Goal: Information Seeking & Learning: Learn about a topic

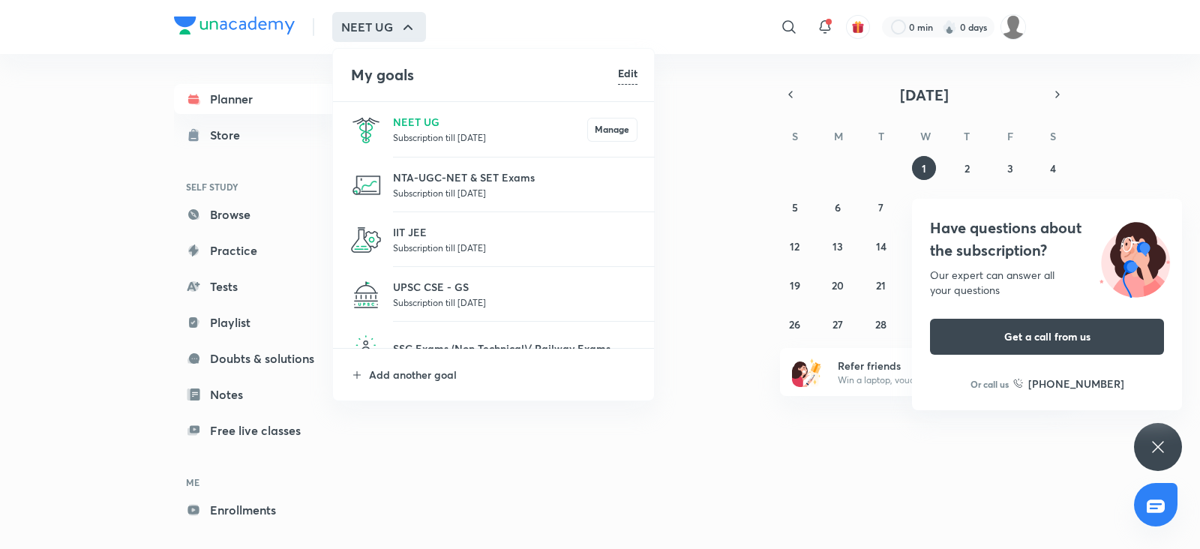
click at [780, 23] on div at bounding box center [600, 274] width 1200 height 549
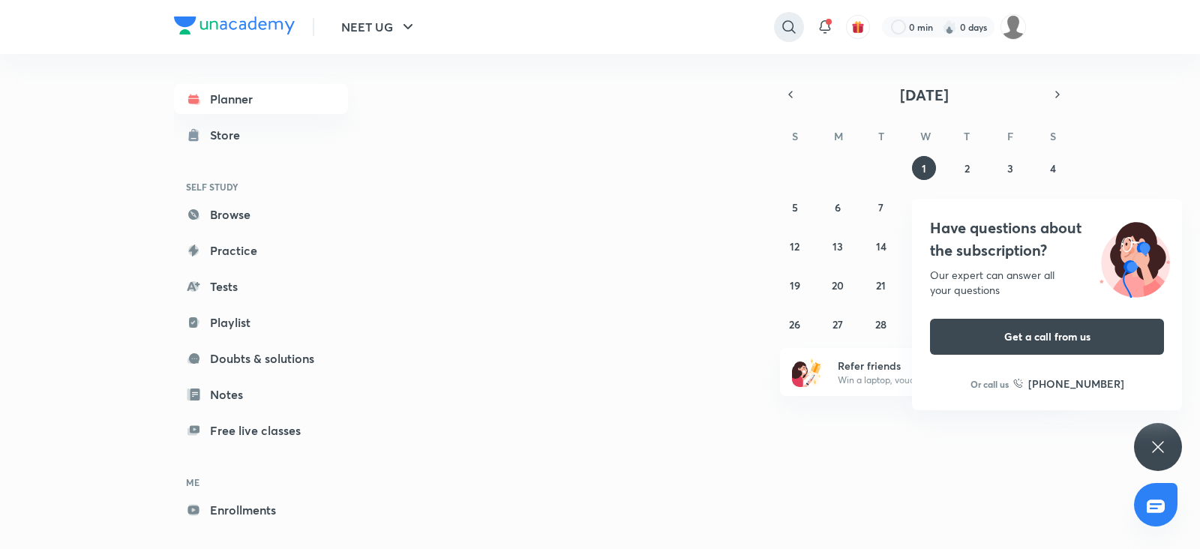
click at [787, 26] on icon at bounding box center [789, 27] width 18 height 18
paste input "soniyagarg2002@gmail.com"
type input "soniyagarg2002@gmail.com"
click at [787, 26] on icon at bounding box center [788, 27] width 12 height 12
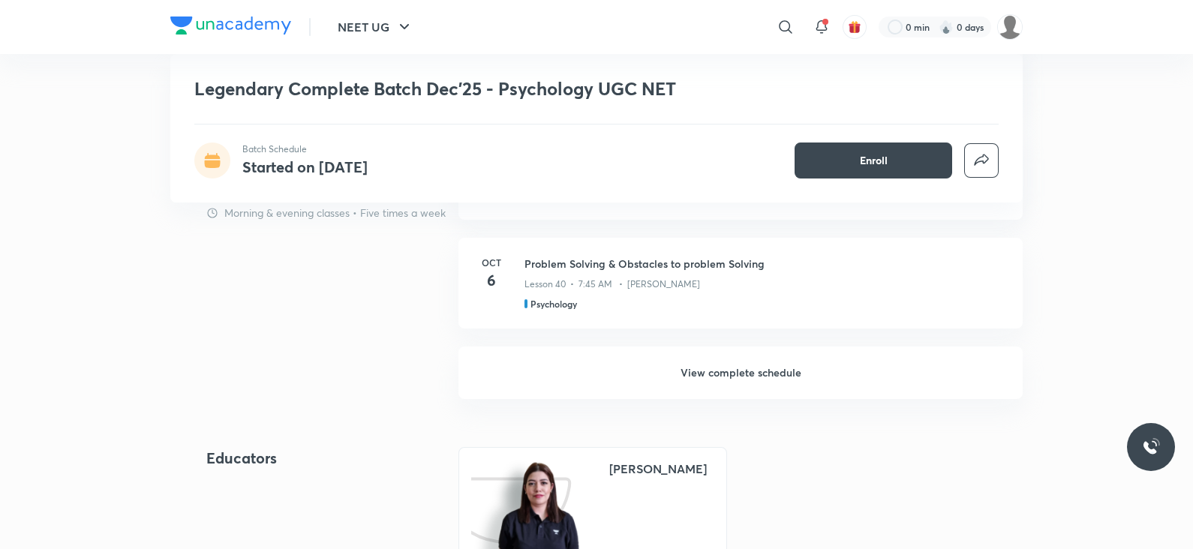
scroll to position [1197, 0]
click at [673, 349] on h6 "View complete schedule" at bounding box center [740, 373] width 564 height 53
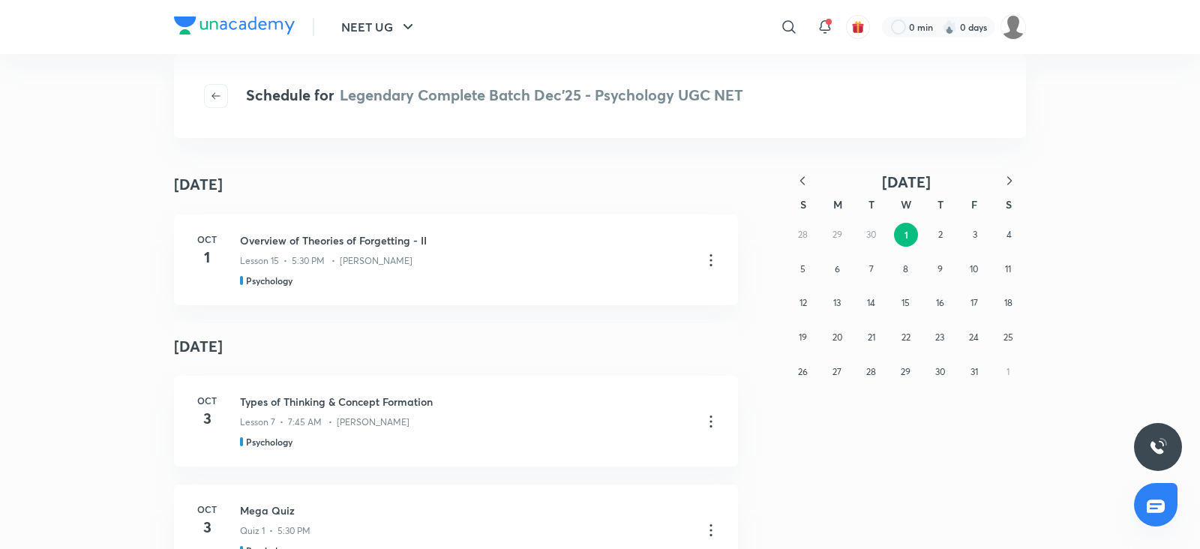
click at [804, 178] on icon "button" at bounding box center [802, 180] width 15 height 15
click at [880, 302] on button "16" at bounding box center [872, 303] width 24 height 24
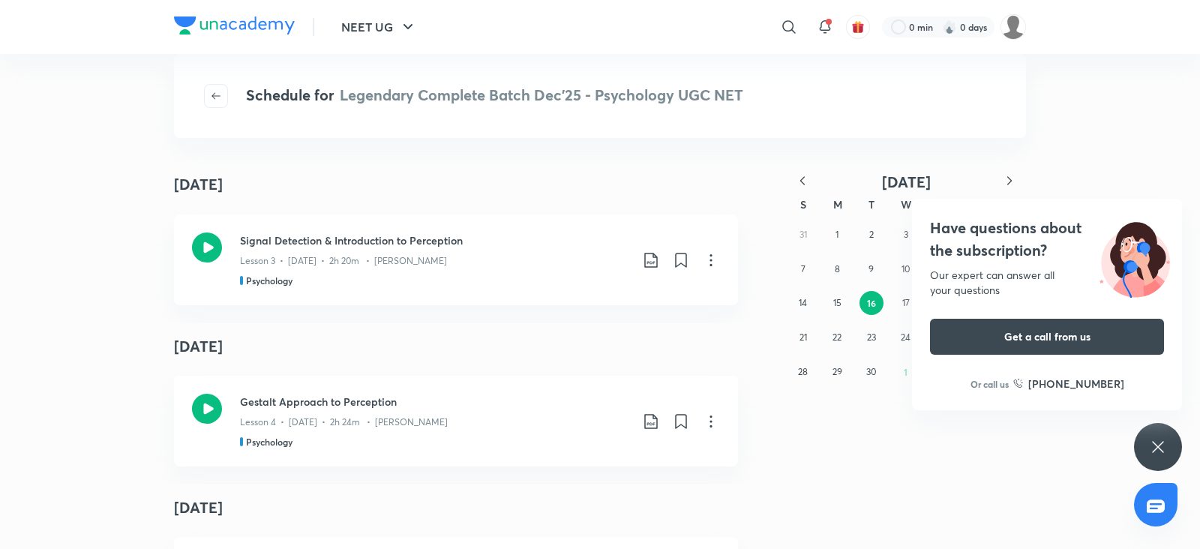
click at [1162, 449] on icon at bounding box center [1158, 447] width 18 height 18
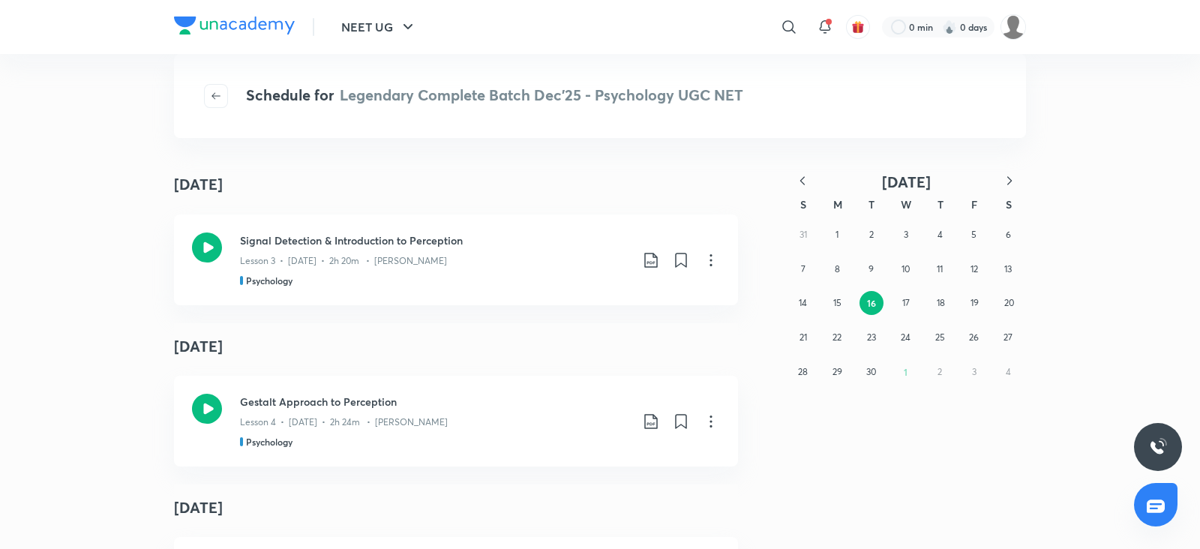
click at [642, 260] on icon at bounding box center [651, 260] width 18 height 18
click at [533, 338] on p "With annotation" at bounding box center [530, 340] width 77 height 16
click at [205, 101] on span "button" at bounding box center [216, 96] width 23 height 12
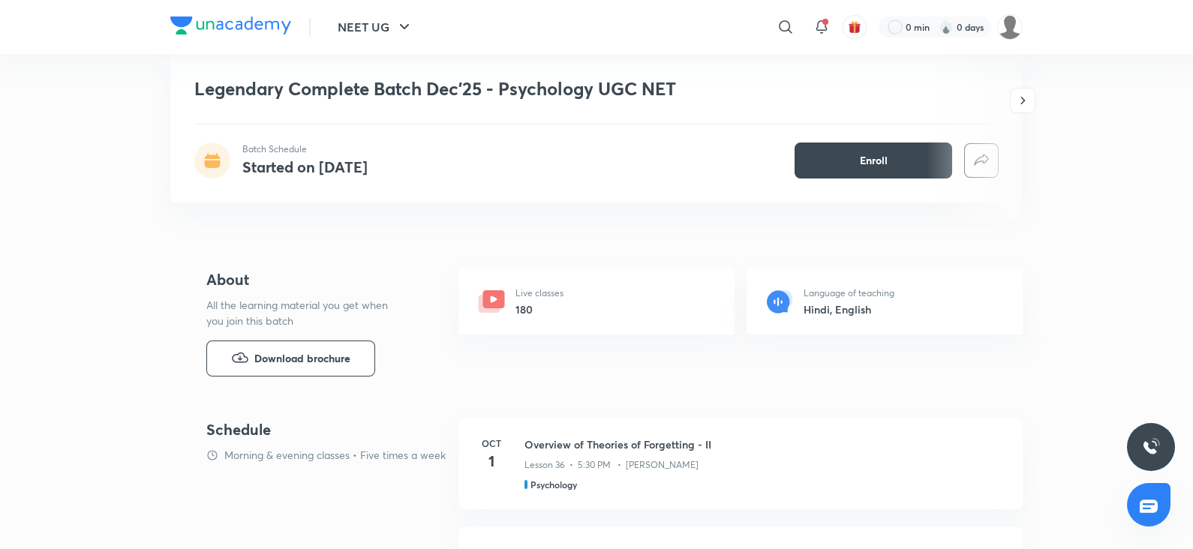
scroll to position [477, 0]
click at [288, 347] on button "Download brochure" at bounding box center [290, 355] width 169 height 36
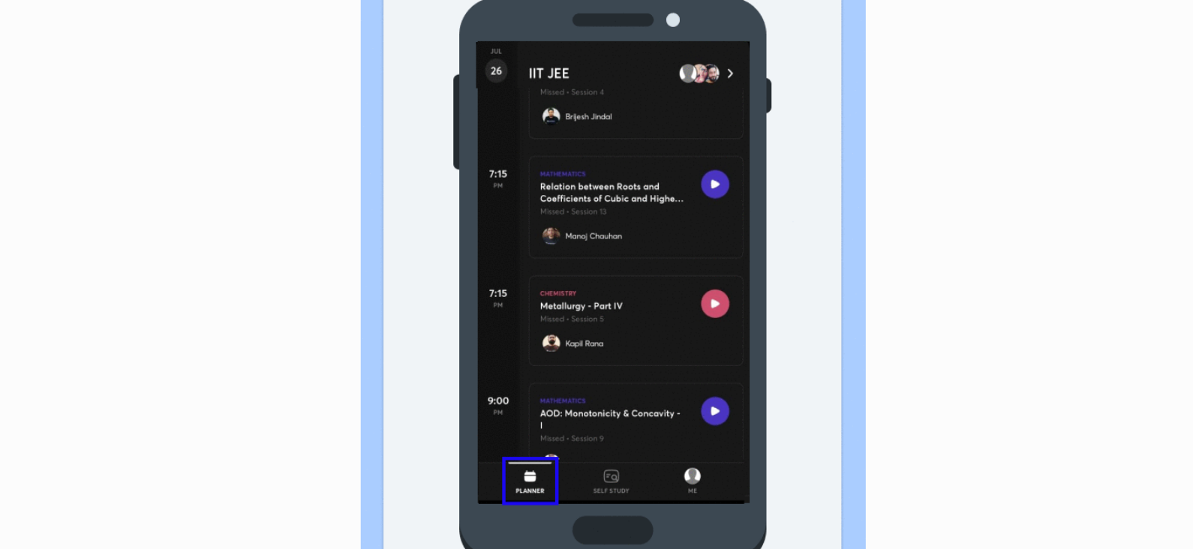
scroll to position [79, 0]
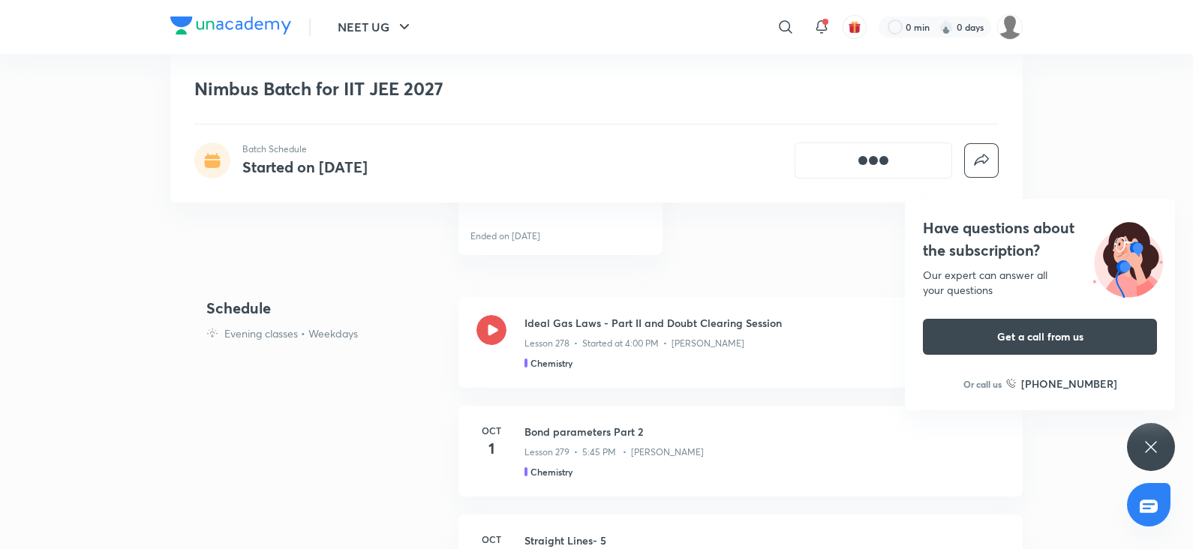
scroll to position [939, 0]
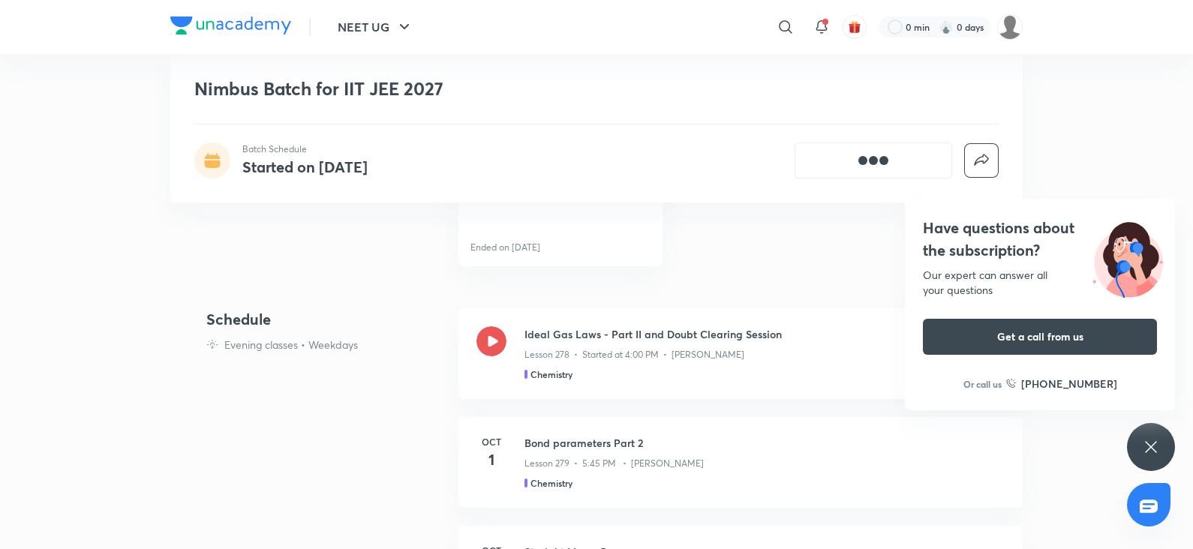
click at [782, 264] on div "Nimbus IIT JEE Test 10 • [DATE] 9:03 AM Unacademy All India Test Series (UAITS …" at bounding box center [740, 132] width 564 height 267
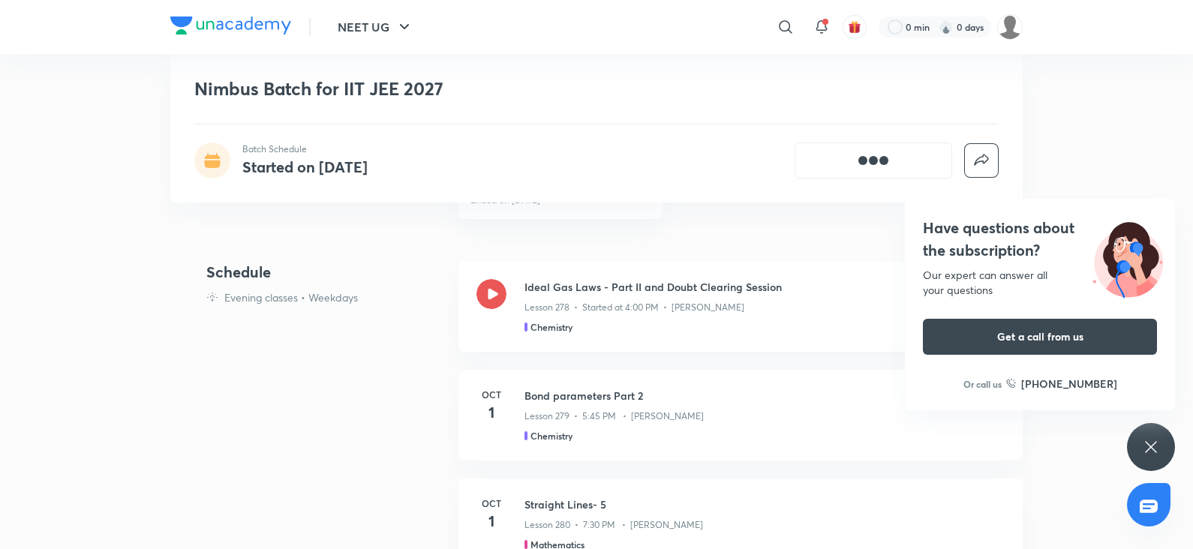
scroll to position [954, 0]
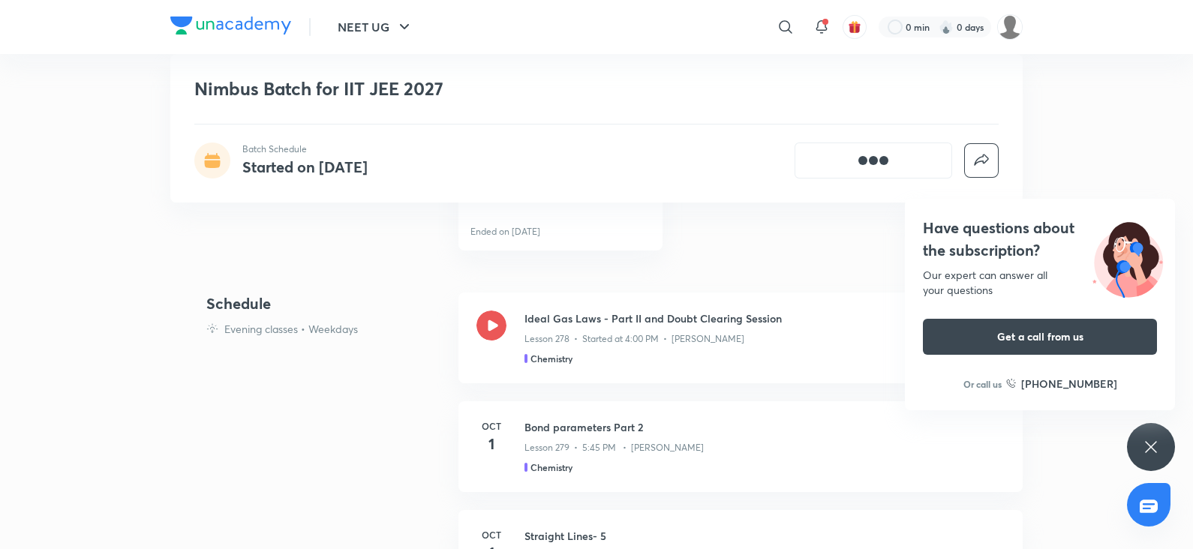
click at [1134, 434] on div "Have questions about the subscription? Our expert can answer all your questions…" at bounding box center [1151, 447] width 48 height 48
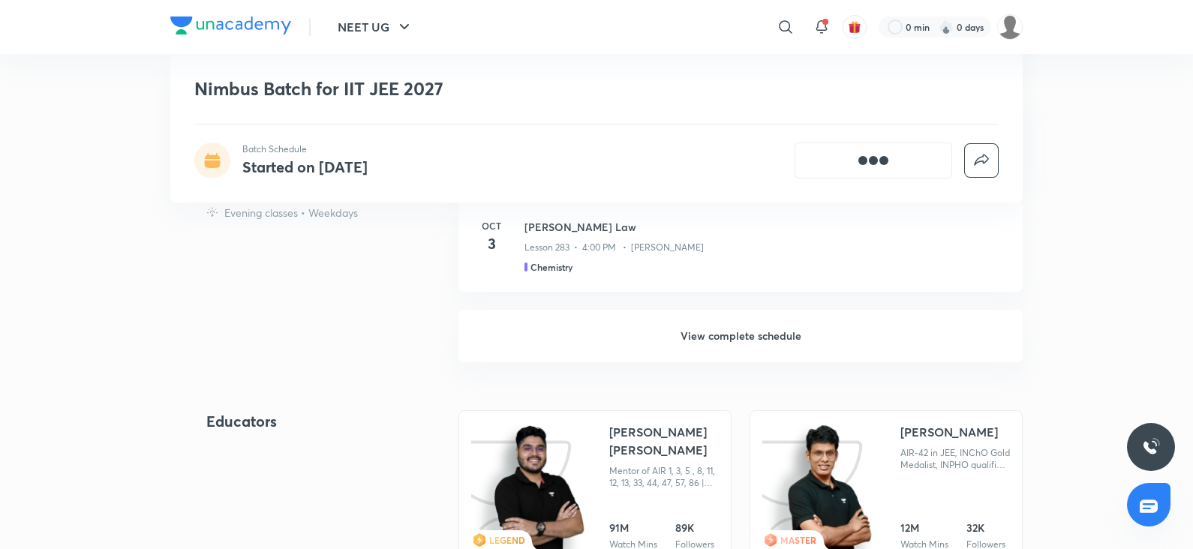
scroll to position [1578, 0]
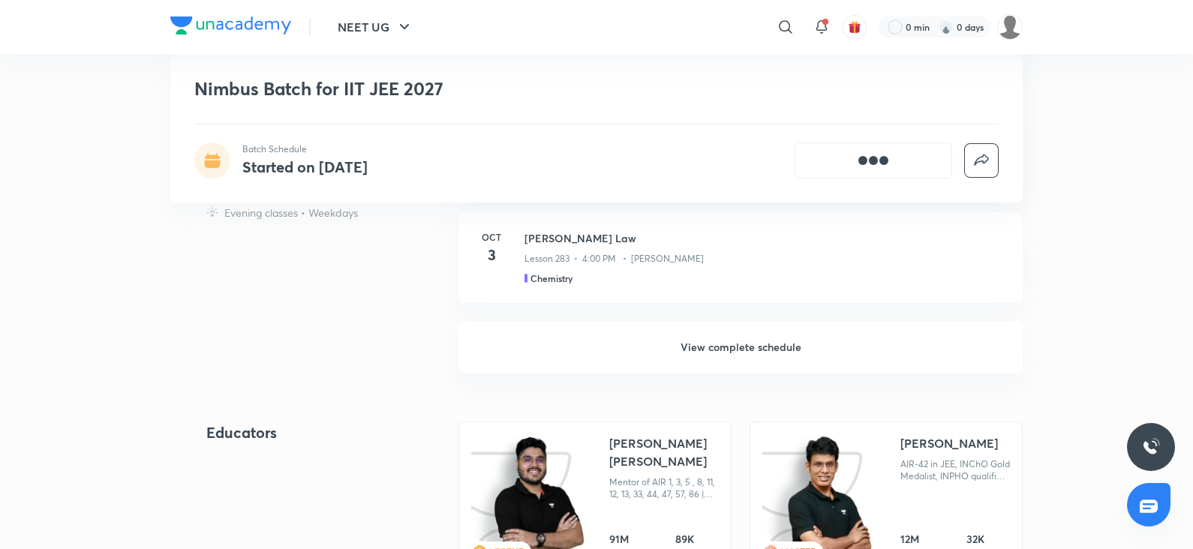
click at [637, 344] on h6 "View complete schedule" at bounding box center [740, 347] width 564 height 53
click at [1071, 248] on div "NEET UG ​ 0 min 0 days Nimbus Batch for IIT JEE 2027 Batch Schedule Started on …" at bounding box center [596, 420] width 1193 height 3996
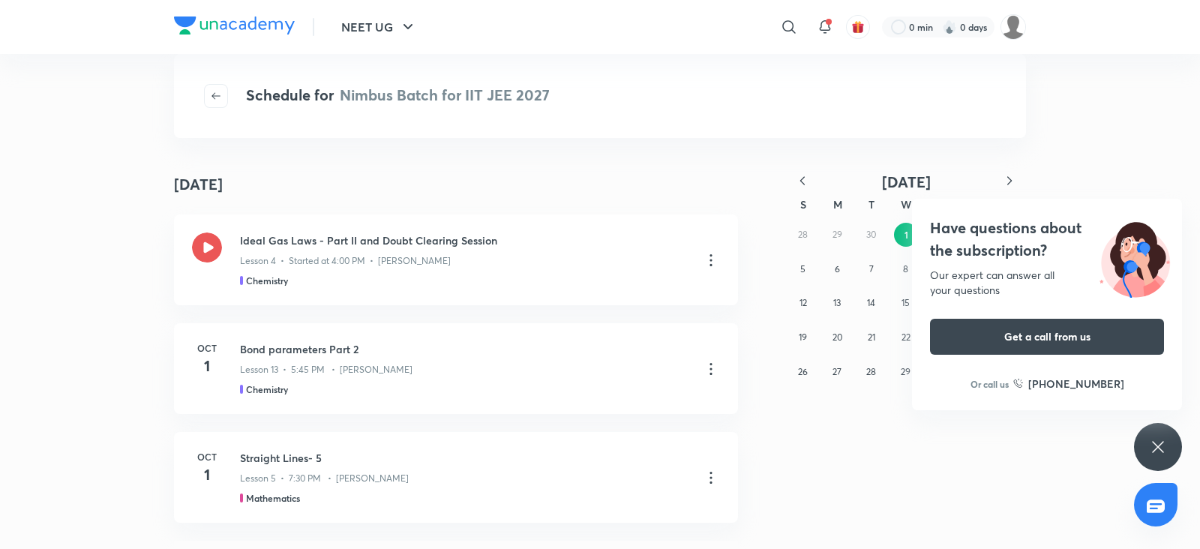
click at [300, 180] on div "October 1" at bounding box center [456, 184] width 564 height 33
